Goal: Transaction & Acquisition: Purchase product/service

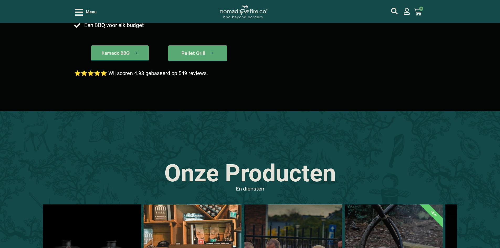
scroll to position [262, 0]
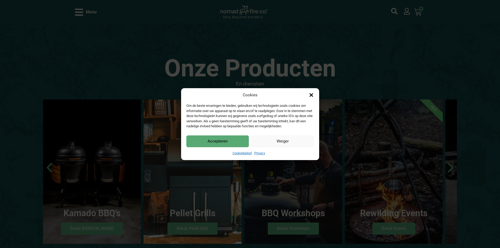
click at [213, 141] on button "Accepteren" at bounding box center [217, 141] width 62 height 12
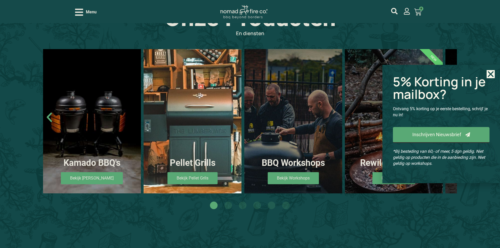
scroll to position [315, 0]
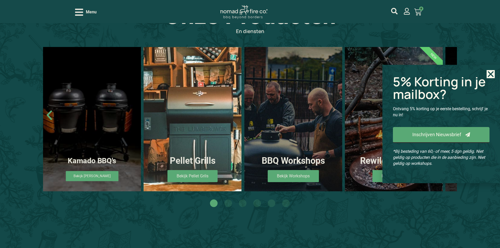
click at [99, 177] on link "Bekijk Kamado's" at bounding box center [92, 176] width 53 height 10
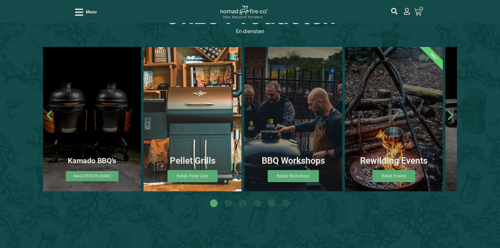
click at [98, 177] on link "Bekijk Kamado's" at bounding box center [92, 176] width 53 height 10
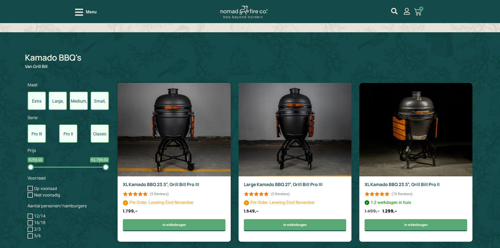
scroll to position [210, 0]
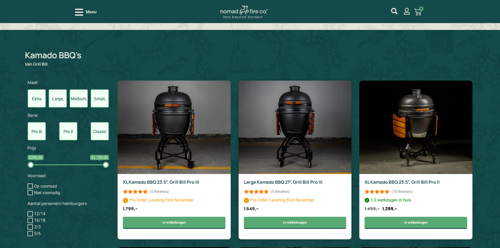
click at [299, 182] on link "Large Kamado BBQ 21″, Grill Bill Pro III" at bounding box center [283, 182] width 79 height 6
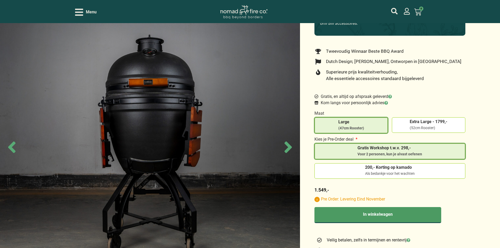
scroll to position [157, 0]
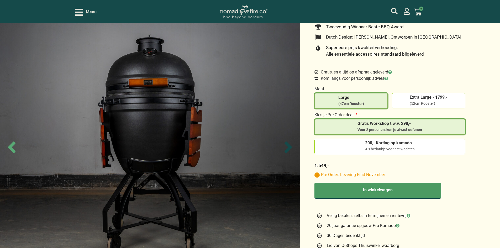
click at [281, 146] on icon "Next slide" at bounding box center [288, 147] width 18 height 18
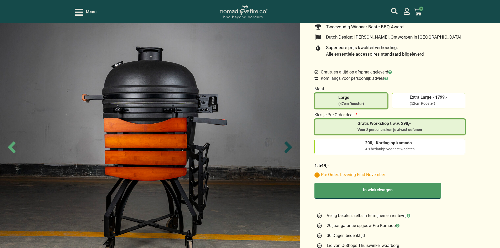
click at [282, 148] on icon "Next slide" at bounding box center [288, 147] width 18 height 18
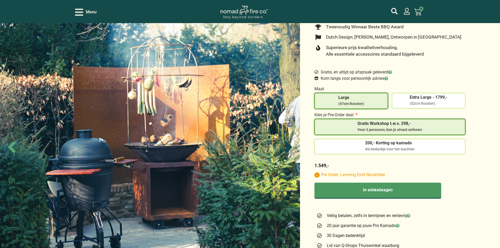
click at [282, 148] on icon "Next slide" at bounding box center [288, 147] width 18 height 18
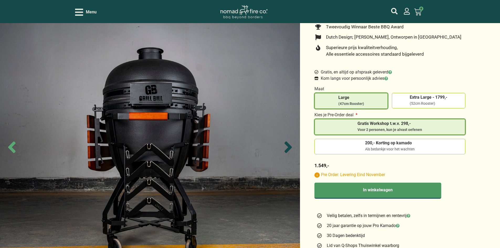
click at [282, 148] on icon "Next slide" at bounding box center [288, 147] width 18 height 18
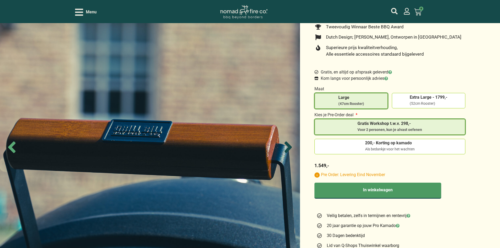
click at [282, 148] on icon "Next slide" at bounding box center [288, 147] width 18 height 18
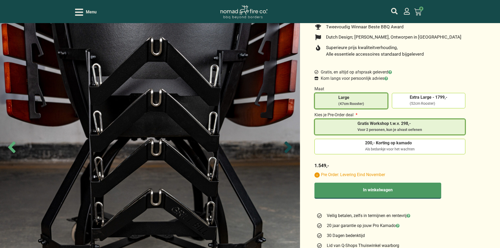
click at [282, 148] on icon "Next slide" at bounding box center [288, 147] width 18 height 18
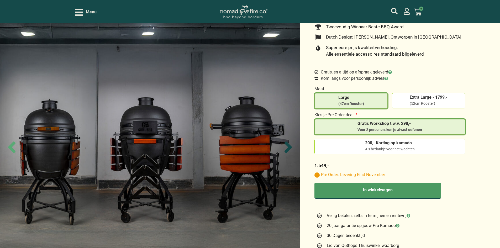
click at [282, 148] on icon "Next slide" at bounding box center [288, 147] width 18 height 18
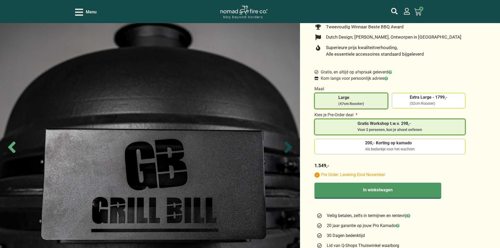
click at [282, 148] on icon "Next slide" at bounding box center [288, 147] width 18 height 18
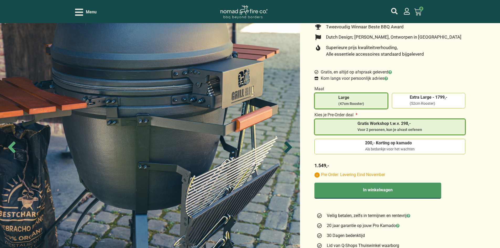
click at [282, 148] on icon "Next slide" at bounding box center [288, 147] width 18 height 18
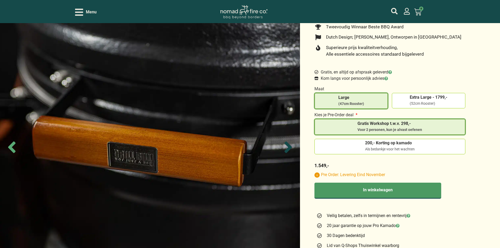
click at [282, 148] on icon "Next slide" at bounding box center [288, 147] width 18 height 18
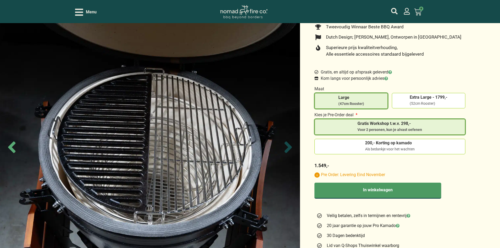
click at [282, 148] on icon "Next slide" at bounding box center [288, 147] width 18 height 18
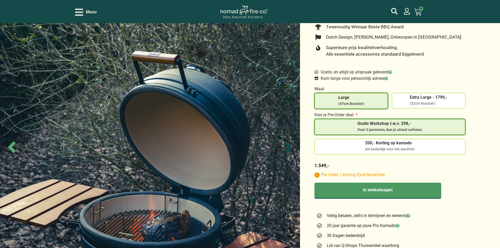
click at [282, 148] on icon "Next slide" at bounding box center [288, 147] width 18 height 18
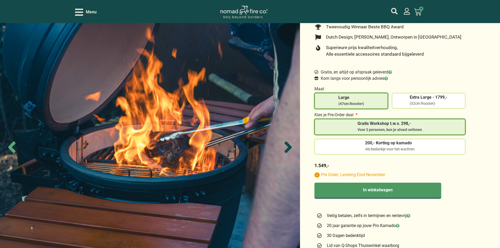
click at [282, 148] on icon "Next slide" at bounding box center [288, 147] width 18 height 18
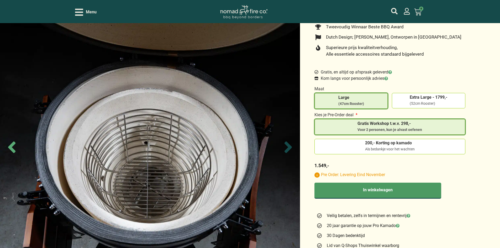
click at [282, 148] on icon "Next slide" at bounding box center [288, 147] width 18 height 18
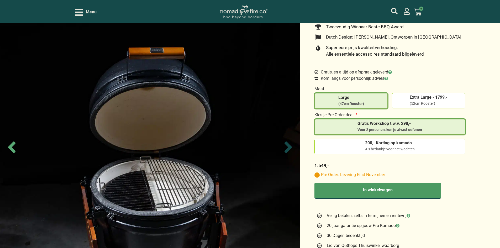
click at [282, 148] on icon "Next slide" at bounding box center [288, 147] width 18 height 18
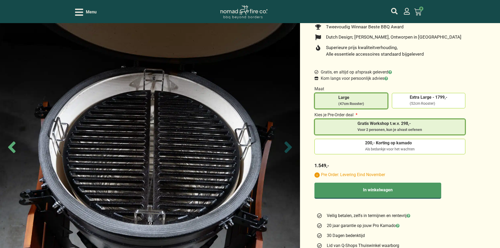
click at [282, 148] on icon "Next slide" at bounding box center [288, 147] width 18 height 18
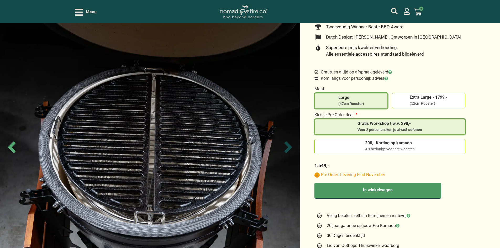
click at [282, 148] on icon "Next slide" at bounding box center [288, 147] width 18 height 18
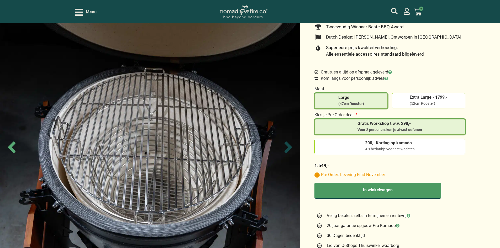
click at [282, 148] on icon "Next slide" at bounding box center [288, 147] width 18 height 18
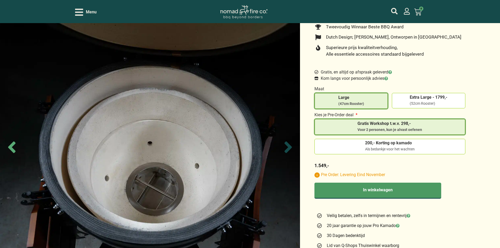
click at [282, 148] on icon "Next slide" at bounding box center [288, 147] width 18 height 18
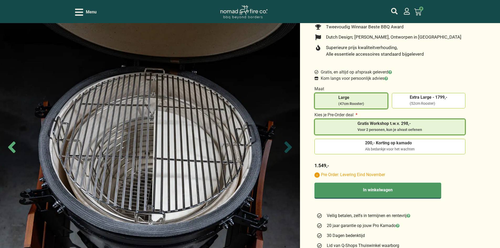
click at [282, 148] on icon "Next slide" at bounding box center [288, 147] width 18 height 18
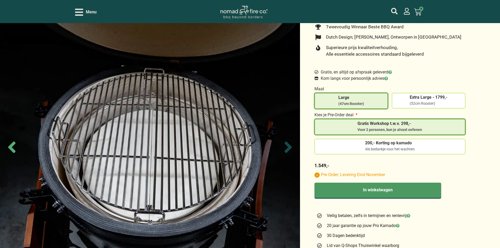
click at [282, 148] on icon "Next slide" at bounding box center [288, 147] width 18 height 18
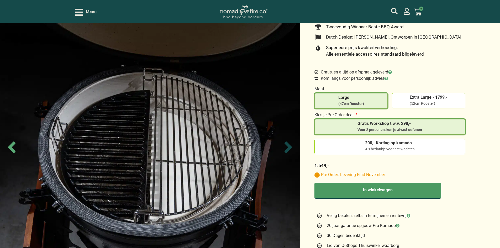
click at [282, 148] on icon "Next slide" at bounding box center [288, 147] width 18 height 18
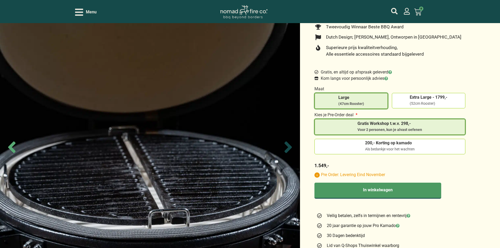
click at [282, 148] on icon "Next slide" at bounding box center [288, 147] width 18 height 18
